Goal: Navigation & Orientation: Find specific page/section

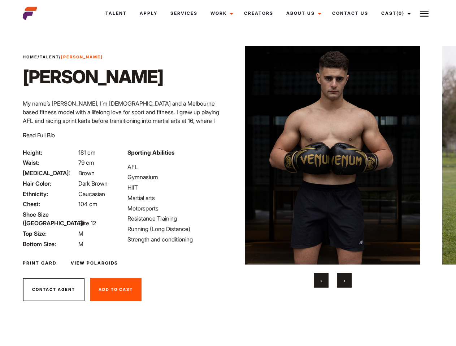
click at [394, 13] on link "Cast (0)" at bounding box center [395, 13] width 40 height 19
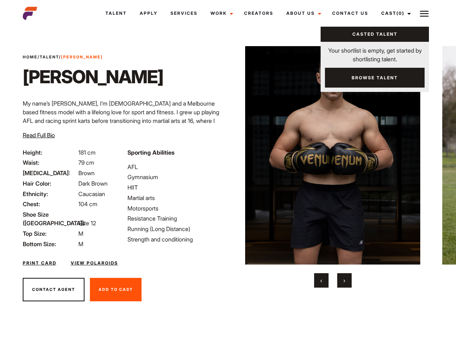
click at [424, 13] on img at bounding box center [424, 13] width 9 height 9
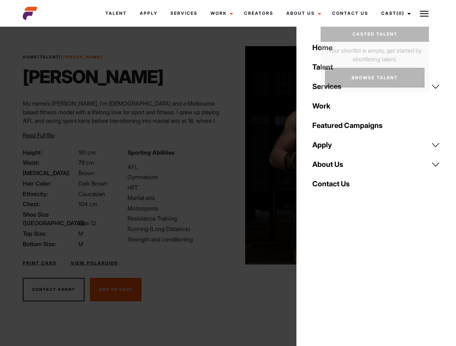
click at [332, 167] on img at bounding box center [332, 155] width 175 height 219
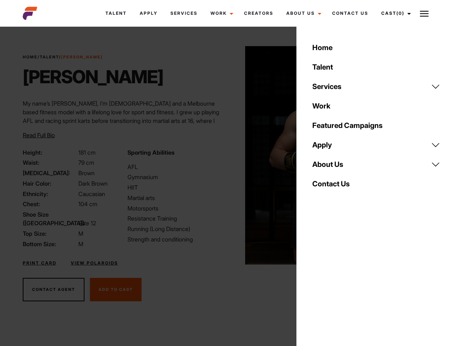
click at [228, 156] on div "Sporting Abilities AFL Gymnasium HIIT Martial arts Motorsports Resistance Train…" at bounding box center [175, 198] width 105 height 100
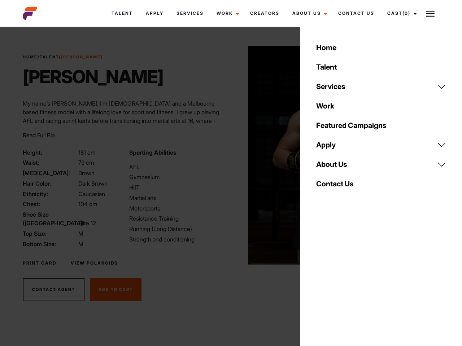
click at [321, 281] on body "Talent Apply Services Work Campaigns Jobs Job Request Creators About Us Founder…" at bounding box center [231, 195] width 462 height 332
click at [344, 281] on div "Home Talent Services Talent Casting Photography Videography Creative Hair and M…" at bounding box center [381, 173] width 162 height 346
